Goal: Transaction & Acquisition: Purchase product/service

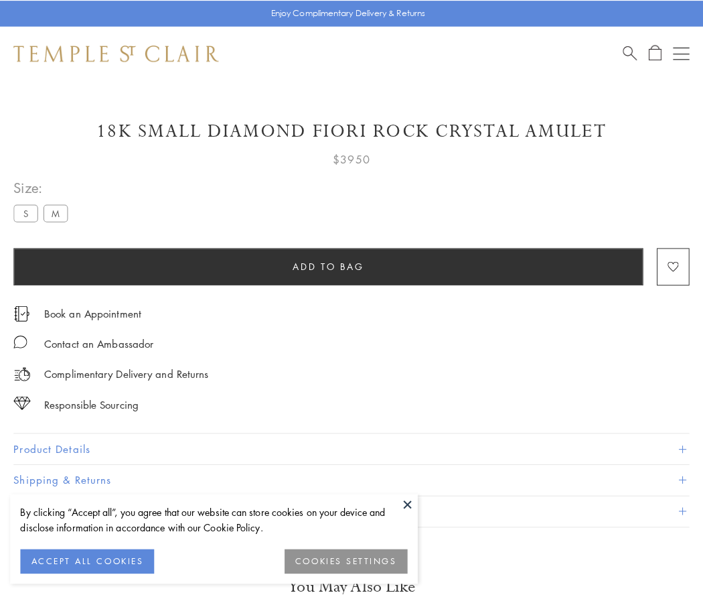
scroll to position [6, 0]
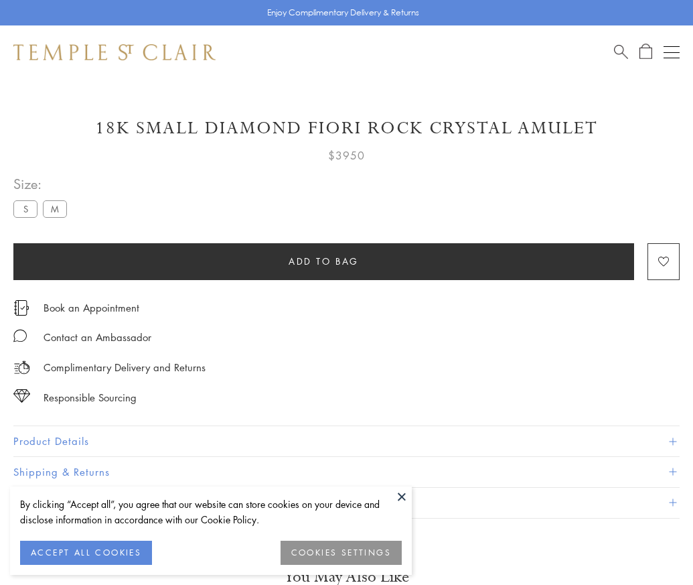
click at [323, 261] on span "Add to bag" at bounding box center [324, 261] width 70 height 15
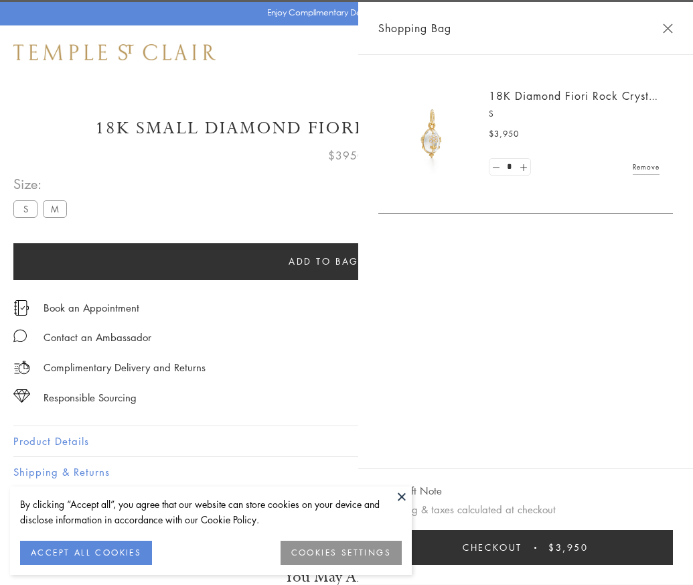
click at [673, 557] on button "Checkout $3,950" at bounding box center [525, 547] width 295 height 35
